Goal: Transaction & Acquisition: Purchase product/service

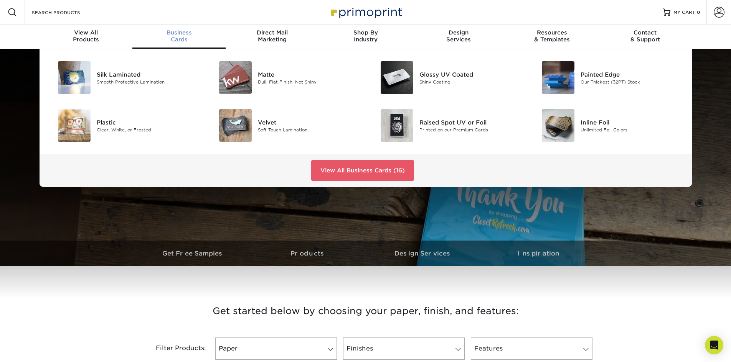
click at [182, 39] on div "Business Cards" at bounding box center [178, 36] width 93 height 14
click at [356, 174] on link "View All Business Cards (16)" at bounding box center [362, 170] width 103 height 21
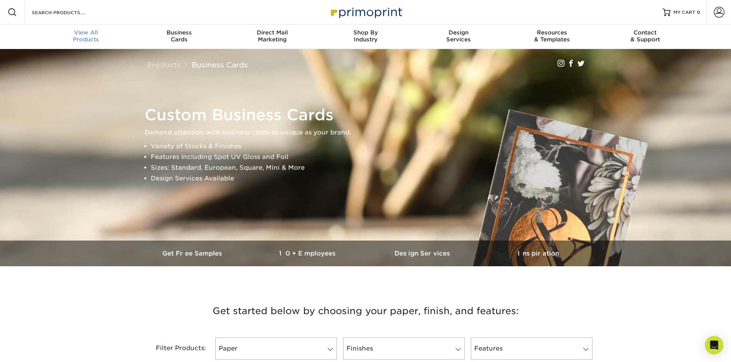
click at [92, 36] on div "View All Products" at bounding box center [86, 36] width 93 height 14
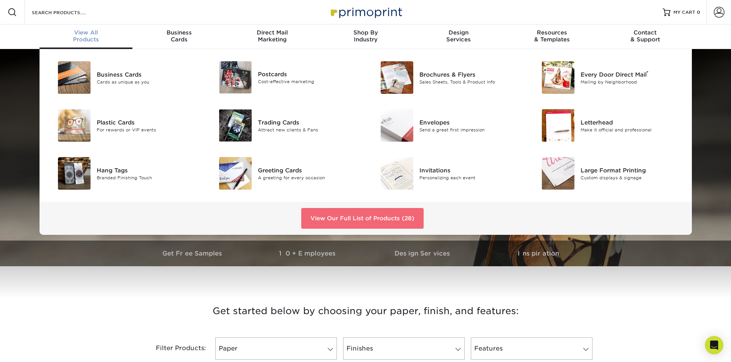
click at [376, 226] on link "View Our Full List of Products (28)" at bounding box center [362, 218] width 122 height 21
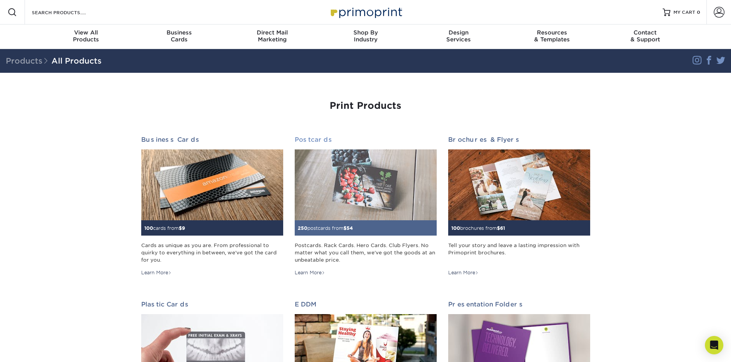
click at [349, 188] on img at bounding box center [366, 185] width 142 height 71
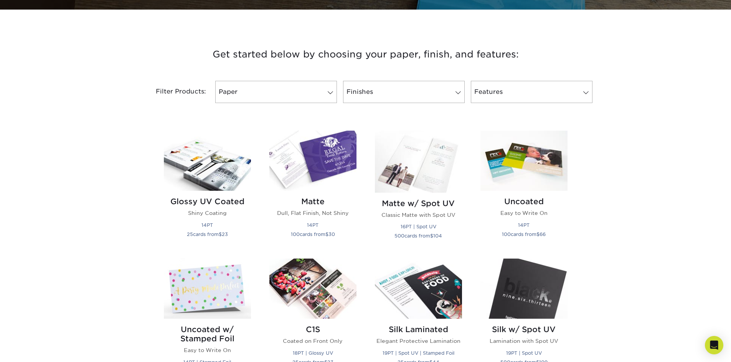
scroll to position [257, 0]
click at [448, 99] on link "Finishes" at bounding box center [404, 92] width 122 height 22
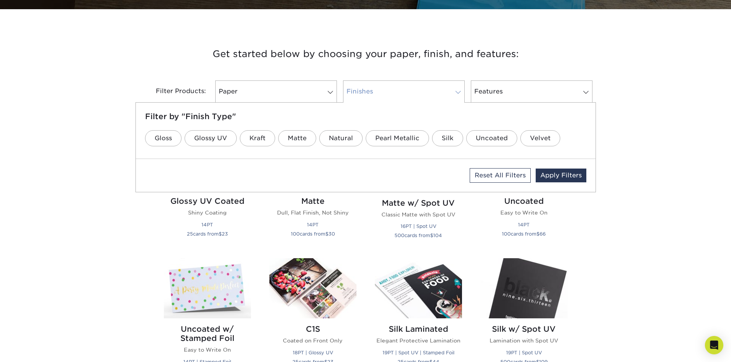
click at [446, 92] on link "Finishes" at bounding box center [404, 92] width 122 height 22
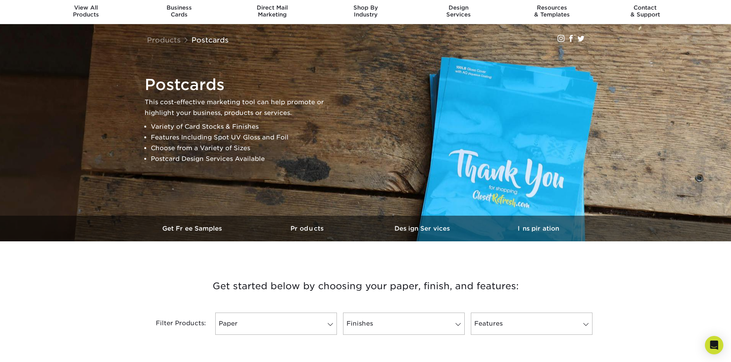
scroll to position [0, 0]
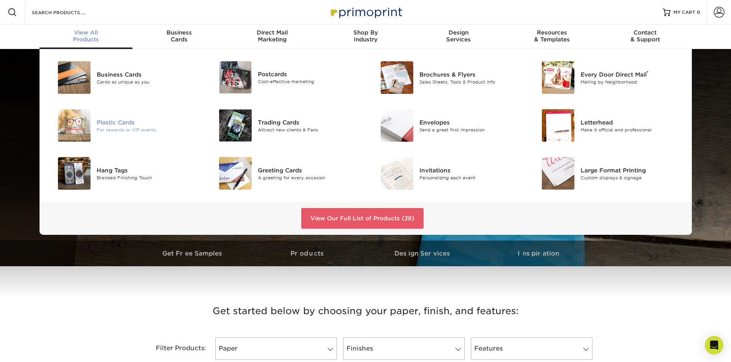
click at [125, 129] on div "For rewards or VIP events" at bounding box center [148, 130] width 102 height 7
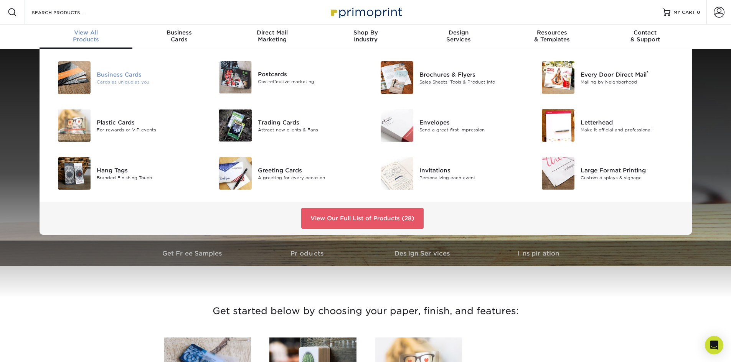
click at [98, 71] on div "Business Cards" at bounding box center [148, 74] width 102 height 8
